Goal: Transaction & Acquisition: Purchase product/service

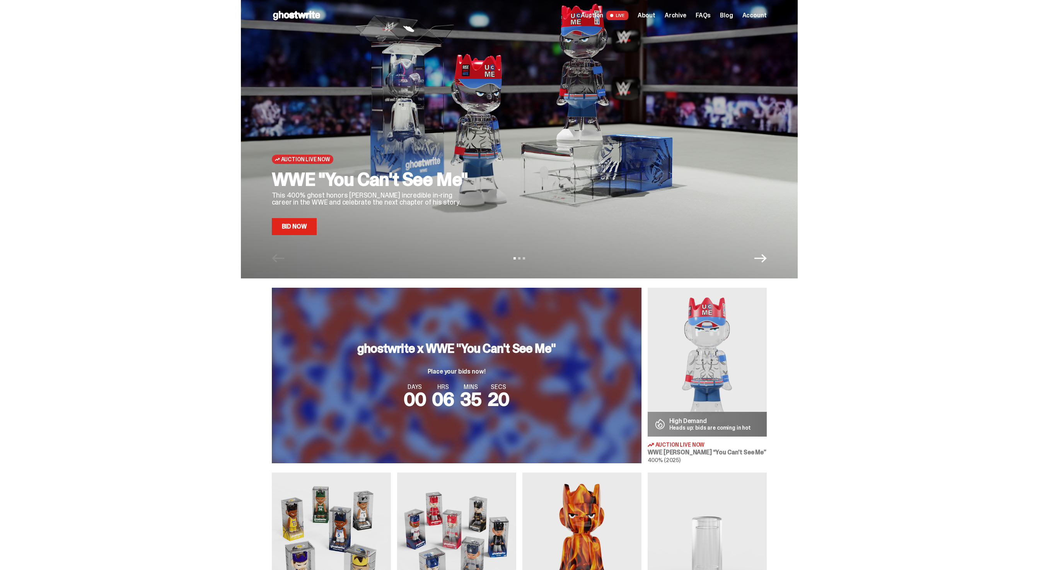
click at [307, 227] on link "Bid Now" at bounding box center [294, 226] width 45 height 17
click at [315, 227] on link "Bid Now" at bounding box center [294, 226] width 45 height 17
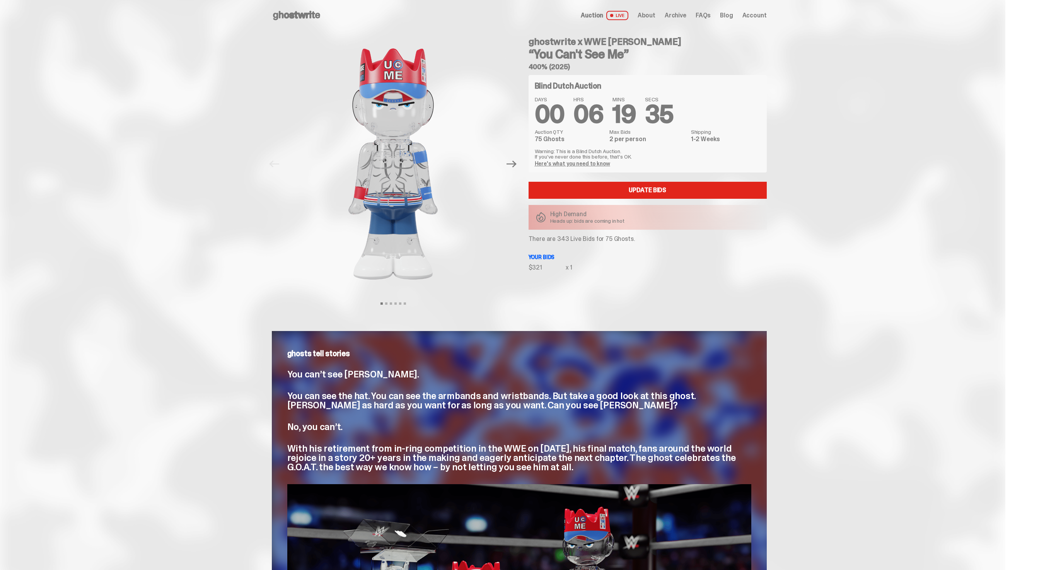
click at [932, 383] on div "ghosts tell stories You can’t see John Cena. You can see the hat. You can see t…" at bounding box center [519, 547] width 1038 height 470
click at [563, 245] on div "Blind Dutch Auction DAYS 00 HRS 05 MINS 53 SECS 34 Auction QTY 75 Ghosts Max Bi…" at bounding box center [647, 173] width 238 height 196
click at [563, 244] on div "Blind Dutch Auction DAYS 00 HRS 05 MINS 53 SECS 34 Auction QTY 75 Ghosts Max Bi…" at bounding box center [647, 173] width 238 height 196
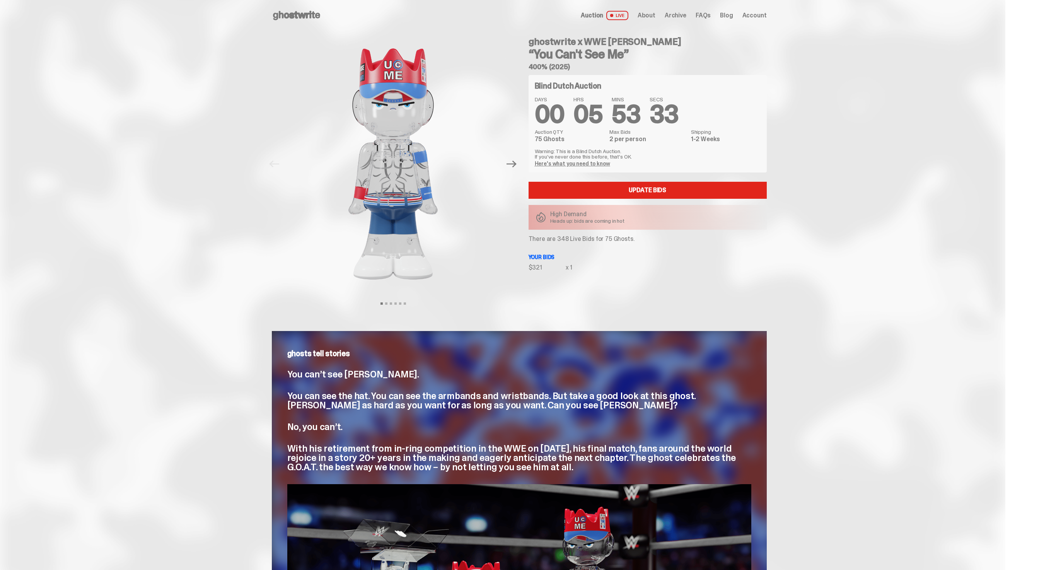
click at [568, 239] on p "There are 348 Live Bids for 75 Ghosts." at bounding box center [647, 239] width 238 height 6
click at [600, 255] on p "Your bids" at bounding box center [647, 256] width 238 height 5
click at [552, 240] on p "There are 348 Live Bids for 75 Ghosts." at bounding box center [647, 239] width 238 height 6
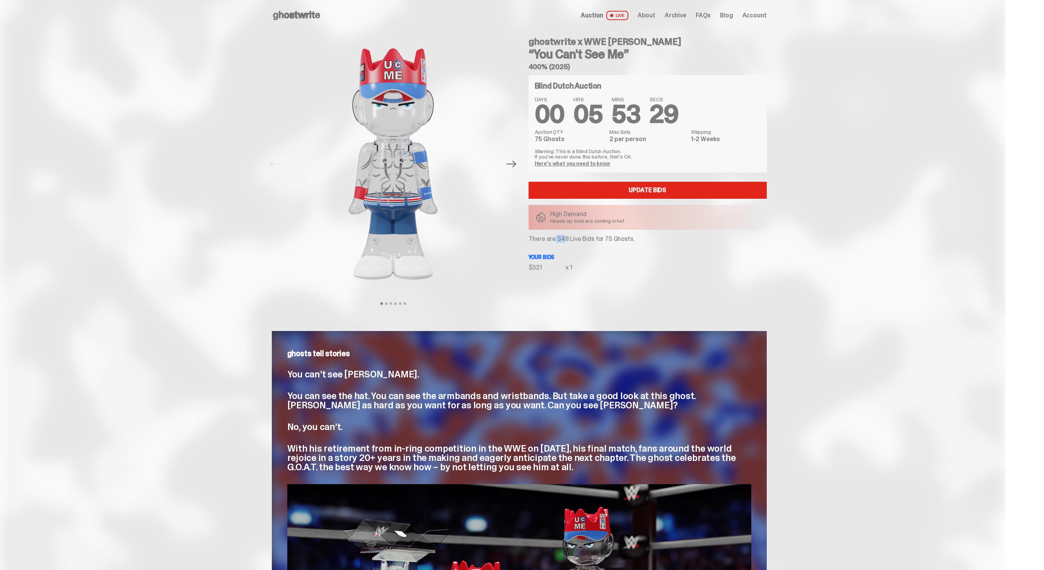
click at [552, 240] on p "There are 348 Live Bids for 75 Ghosts." at bounding box center [647, 239] width 238 height 6
click at [533, 250] on div "Blind Dutch Auction DAYS 00 HRS 05 MINS 53 SECS 28 Auction QTY 75 Ghosts Max Bi…" at bounding box center [647, 173] width 238 height 196
